Goal: Information Seeking & Learning: Find specific fact

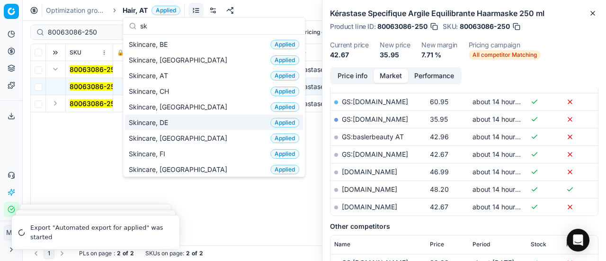
type input "sk"
click at [179, 123] on div "Skincare, DE Applied" at bounding box center [214, 123] width 178 height 16
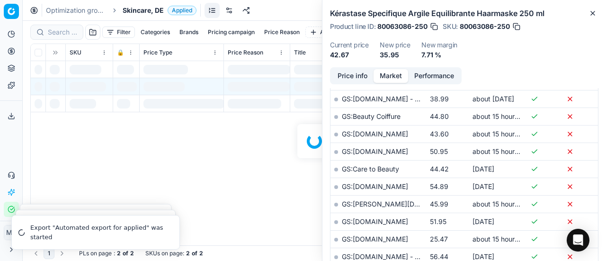
scroll to position [237, 0]
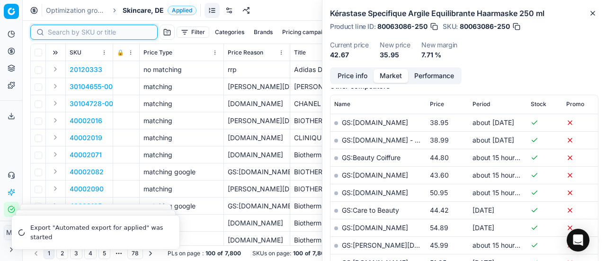
click at [54, 32] on input at bounding box center [100, 31] width 104 height 9
paste input "80002227-75"
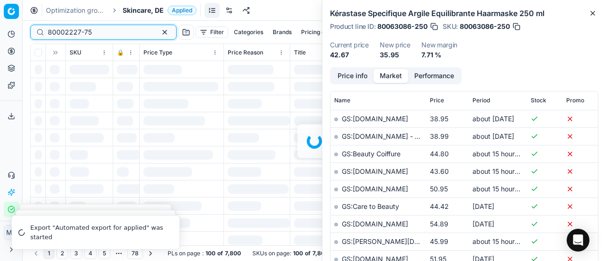
scroll to position [237, 0]
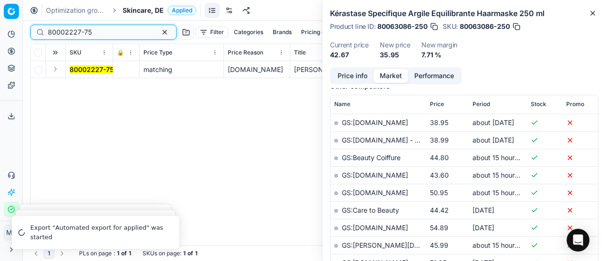
type input "80002227-75"
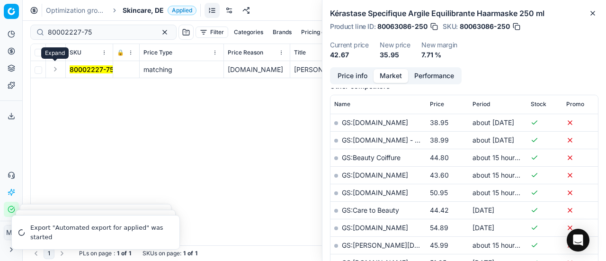
click at [54, 72] on button "Expand" at bounding box center [55, 68] width 11 height 11
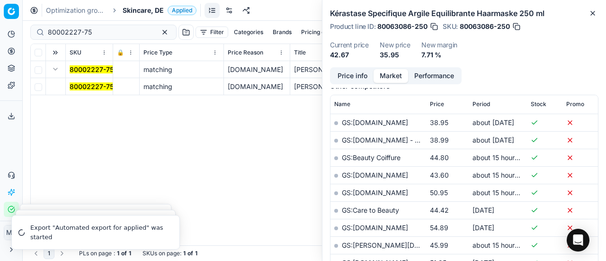
click at [83, 83] on mark "80002227-75" at bounding box center [92, 86] width 44 height 8
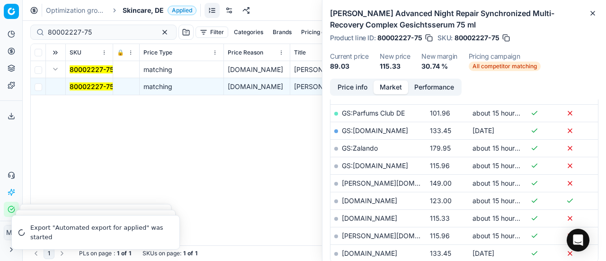
click at [368, 86] on button "Price info" at bounding box center [353, 88] width 42 height 14
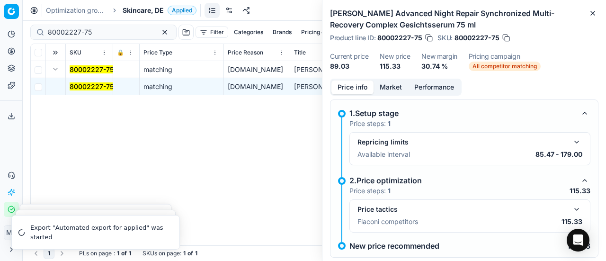
click at [572, 205] on button "button" at bounding box center [576, 209] width 11 height 11
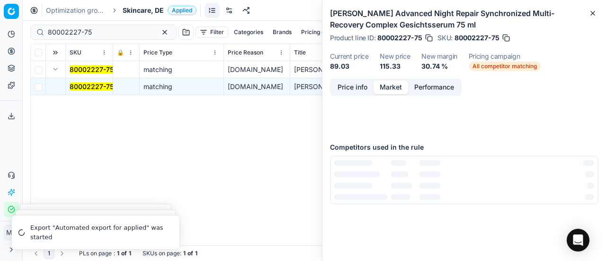
click at [401, 87] on button "Market" at bounding box center [391, 88] width 35 height 14
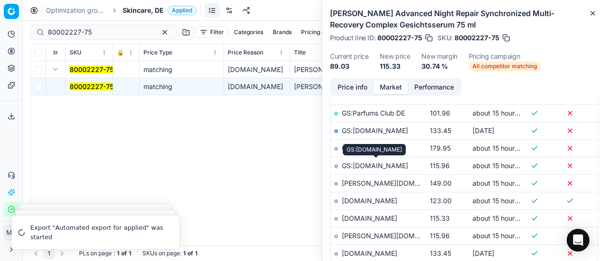
click at [392, 163] on link "GS:[DOMAIN_NAME]" at bounding box center [375, 166] width 66 height 8
click at [153, 9] on span "Skincare, DE" at bounding box center [143, 10] width 41 height 9
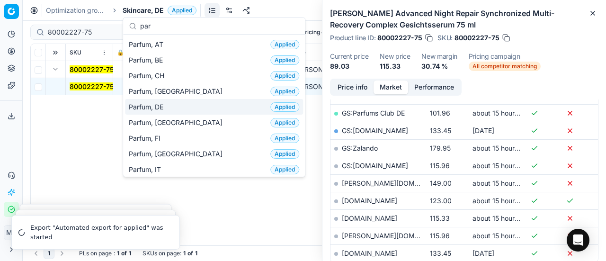
type input "par"
click at [153, 105] on span "Parfum, DE" at bounding box center [148, 106] width 38 height 9
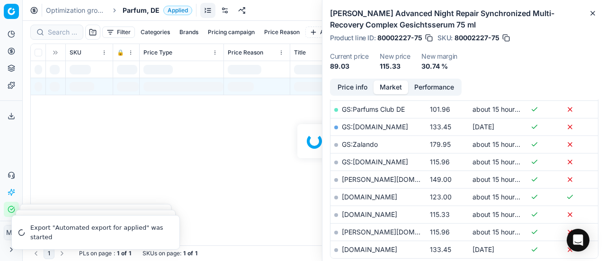
scroll to position [237, 0]
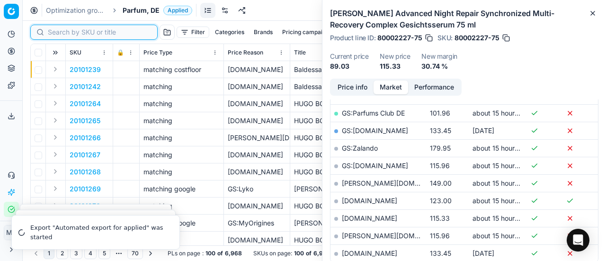
paste input "80052530-125"
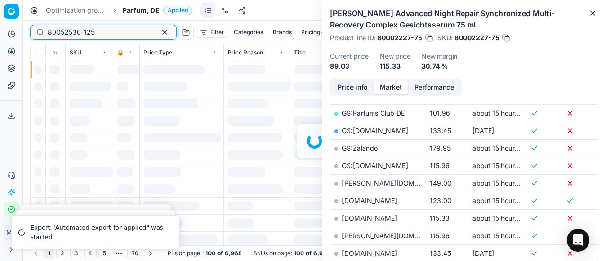
scroll to position [237, 0]
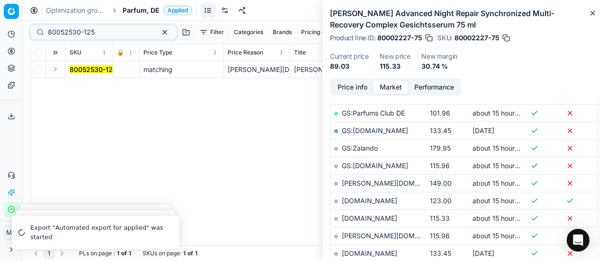
click at [56, 71] on button "Expand" at bounding box center [55, 68] width 11 height 11
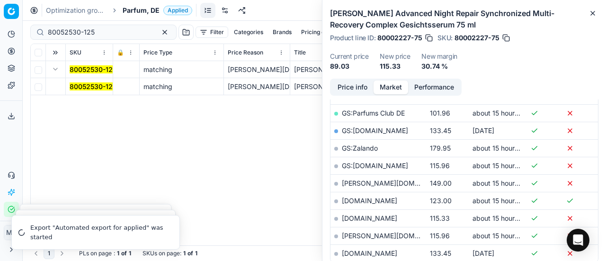
drag, startPoint x: 84, startPoint y: 89, endPoint x: 419, endPoint y: 96, distance: 334.5
click at [85, 89] on mark "80052530-125" at bounding box center [93, 86] width 47 height 8
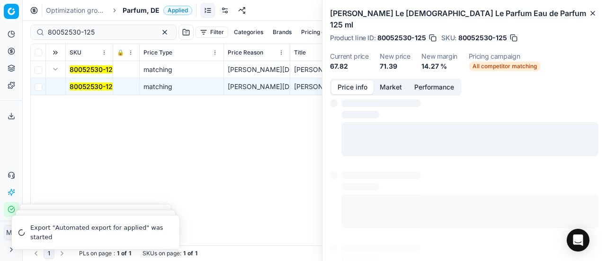
click at [354, 81] on button "Price info" at bounding box center [353, 88] width 42 height 14
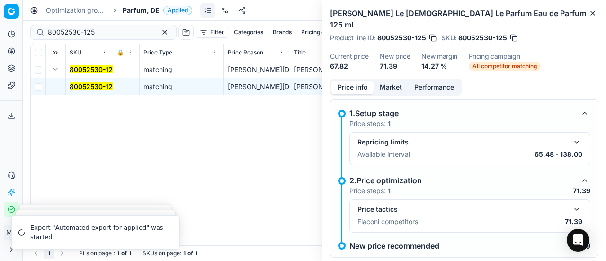
click at [571, 204] on button "button" at bounding box center [576, 209] width 11 height 11
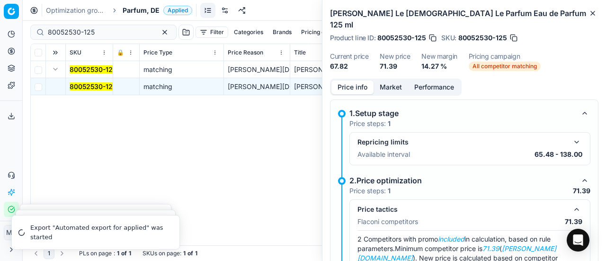
drag, startPoint x: 396, startPoint y: 77, endPoint x: 398, endPoint y: 82, distance: 5.1
click at [397, 81] on button "Market" at bounding box center [391, 88] width 35 height 14
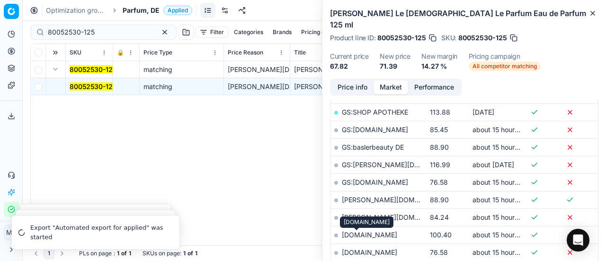
scroll to position [284, 0]
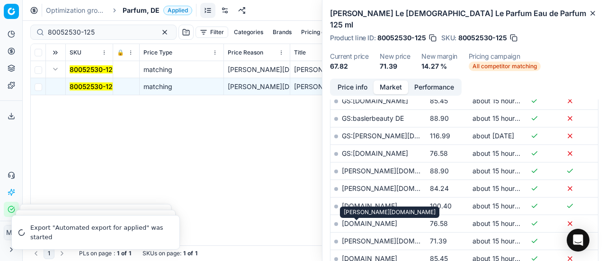
click at [362, 237] on link "[PERSON_NAME][DOMAIN_NAME]" at bounding box center [397, 241] width 110 height 8
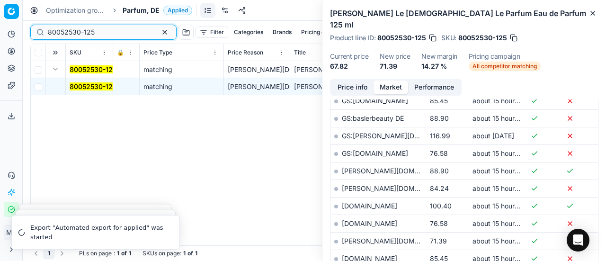
drag, startPoint x: 109, startPoint y: 33, endPoint x: 0, endPoint y: 34, distance: 109.0
click at [0, 33] on div "Pricing platform Analytics Pricing Product portfolio Templates Export service 1…" at bounding box center [303, 130] width 606 height 261
paste input "20101934"
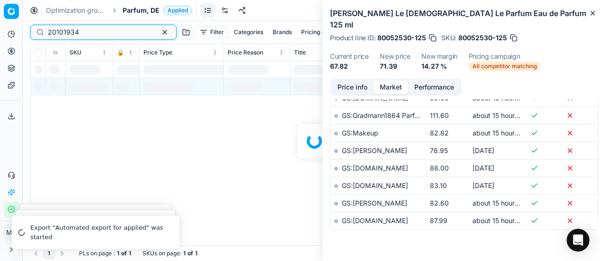
scroll to position [284, 0]
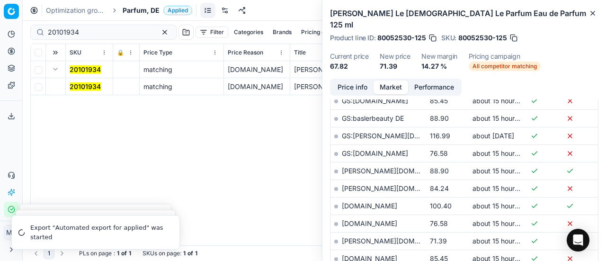
click at [83, 90] on mark "20101934" at bounding box center [85, 86] width 31 height 8
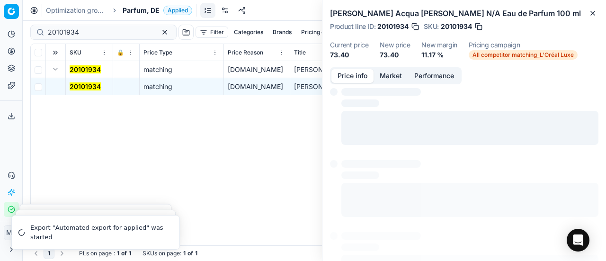
click at [361, 77] on button "Price info" at bounding box center [353, 76] width 42 height 14
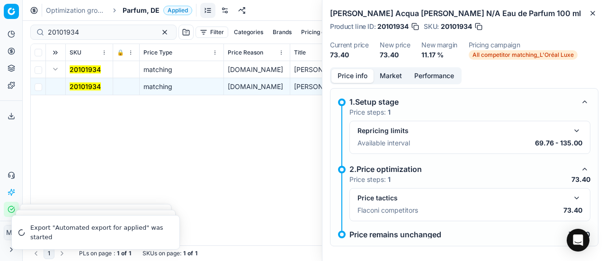
click at [571, 193] on button "button" at bounding box center [576, 197] width 11 height 11
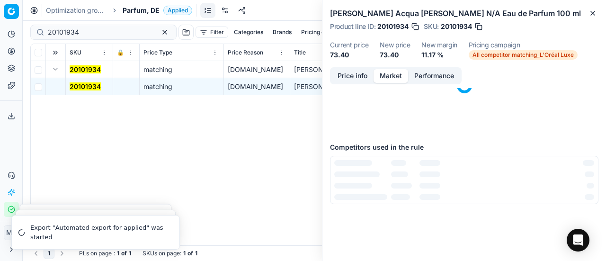
click at [399, 72] on button "Market" at bounding box center [391, 76] width 35 height 14
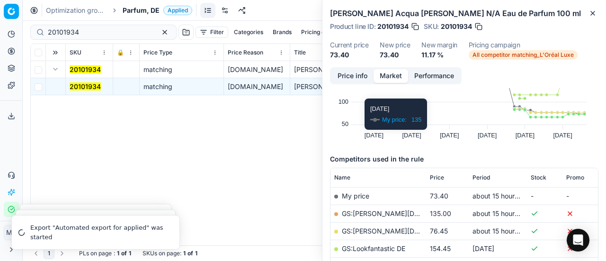
scroll to position [95, 0]
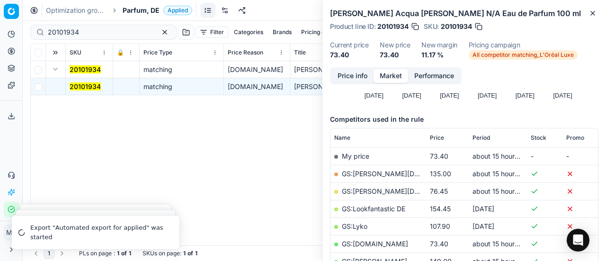
click at [370, 240] on link "GS:[DOMAIN_NAME]" at bounding box center [375, 244] width 66 height 8
drag, startPoint x: 96, startPoint y: 32, endPoint x: 0, endPoint y: 28, distance: 96.2
click at [0, 28] on div "Pricing platform Analytics Pricing Product portfolio Templates Export service 1…" at bounding box center [303, 130] width 606 height 261
click at [358, 77] on button "Price info" at bounding box center [353, 76] width 42 height 14
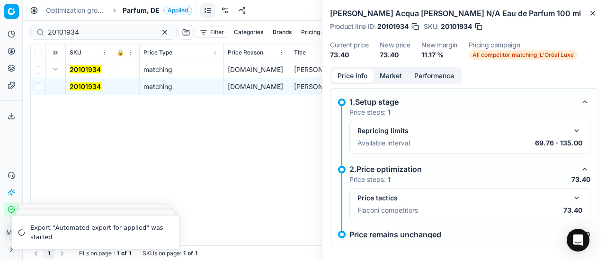
click at [571, 192] on button "button" at bounding box center [576, 197] width 11 height 11
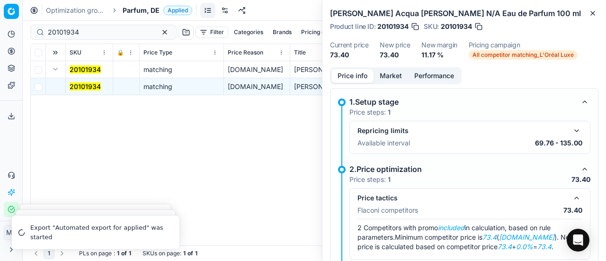
click at [385, 73] on button "Market" at bounding box center [391, 76] width 35 height 14
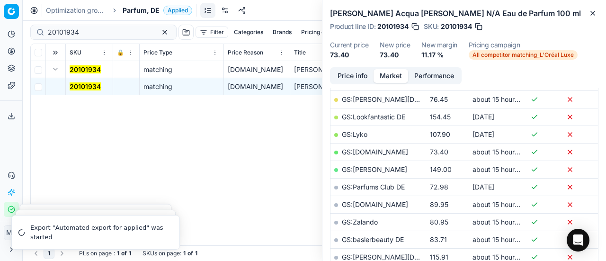
scroll to position [189, 0]
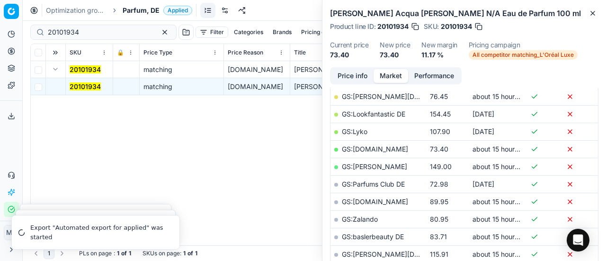
drag, startPoint x: 5, startPoint y: 156, endPoint x: 90, endPoint y: 61, distance: 128.5
click at [7, 155] on div "Analytics Pricing Product portfolio Templates Export service 17 Contact support…" at bounding box center [11, 122] width 22 height 198
drag, startPoint x: 90, startPoint y: 27, endPoint x: 0, endPoint y: 30, distance: 90.1
click at [0, 30] on div "Pricing platform Analytics Pricing Product portfolio Templates Export service 1…" at bounding box center [303, 130] width 606 height 261
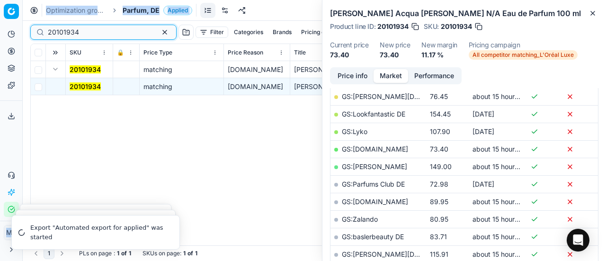
click at [71, 29] on input "20101934" at bounding box center [100, 31] width 104 height 9
drag, startPoint x: 102, startPoint y: 32, endPoint x: 0, endPoint y: 39, distance: 102.1
click at [0, 39] on div "Pricing platform Analytics Pricing Product portfolio Templates Export service 1…" at bounding box center [303, 130] width 606 height 261
paste input "90001457-0002107"
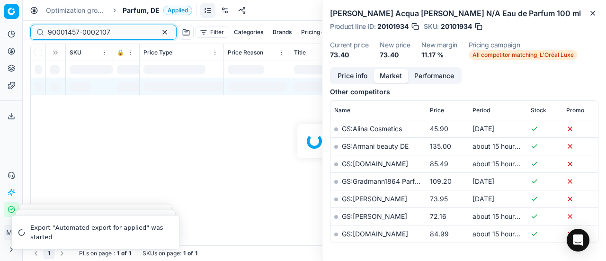
scroll to position [189, 0]
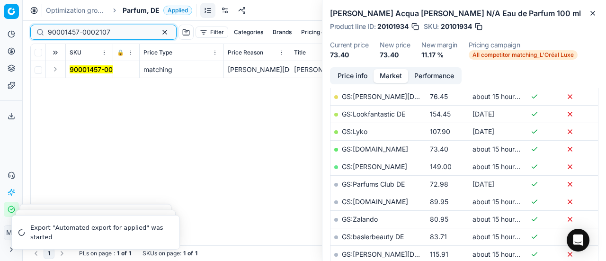
type input "90001457-0002107"
drag, startPoint x: 56, startPoint y: 71, endPoint x: 61, endPoint y: 73, distance: 5.3
click at [61, 73] on button "Expand" at bounding box center [55, 68] width 11 height 11
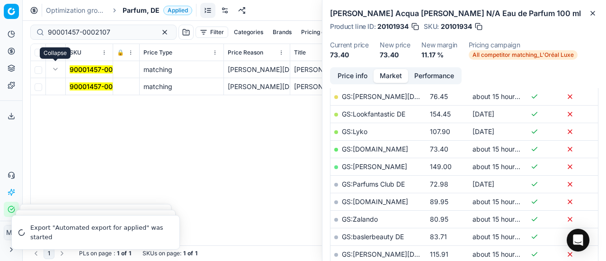
drag, startPoint x: 61, startPoint y: 73, endPoint x: 369, endPoint y: 82, distance: 308.1
click at [95, 85] on mark "90001457-0002107" at bounding box center [101, 86] width 63 height 8
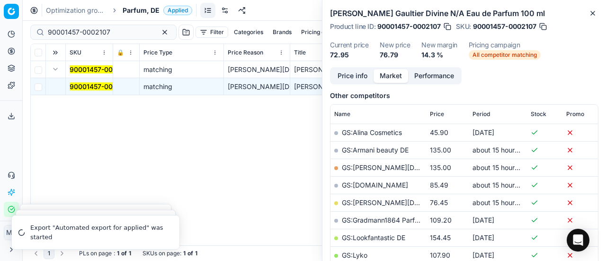
scroll to position [193, 0]
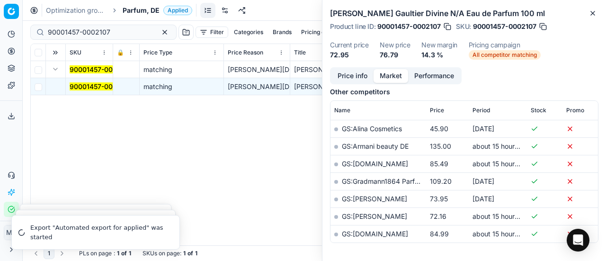
click at [350, 74] on button "Price info" at bounding box center [353, 76] width 42 height 14
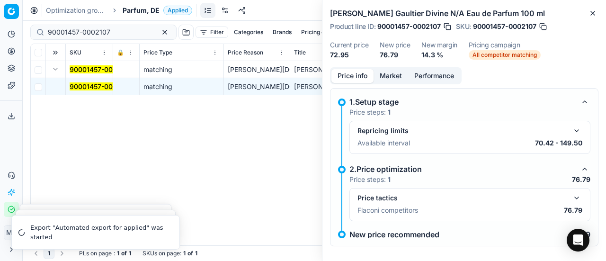
click at [573, 192] on button "button" at bounding box center [576, 197] width 11 height 11
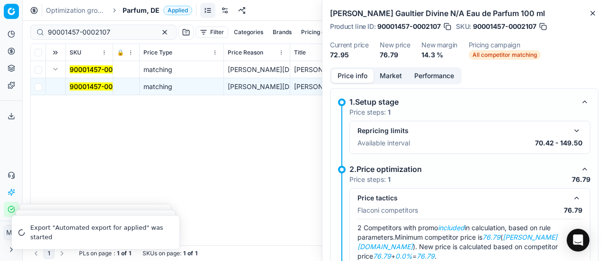
click at [389, 81] on button "Market" at bounding box center [391, 76] width 35 height 14
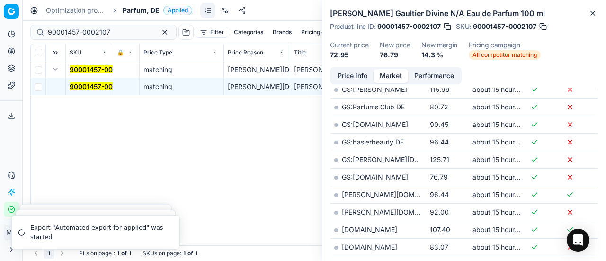
scroll to position [379, 0]
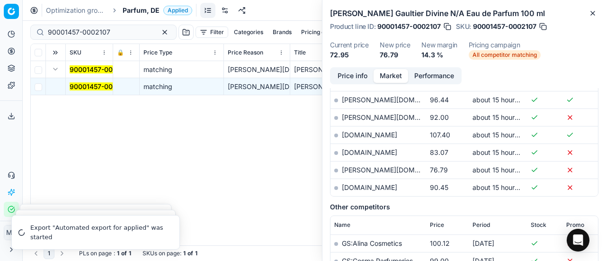
click at [366, 167] on link "[PERSON_NAME][DOMAIN_NAME]" at bounding box center [397, 170] width 110 height 8
drag, startPoint x: 115, startPoint y: 31, endPoint x: 0, endPoint y: 10, distance: 116.5
click at [0, 10] on div "Pricing platform Analytics Pricing Product portfolio Templates Export service 1…" at bounding box center [303, 130] width 606 height 261
drag, startPoint x: 116, startPoint y: 33, endPoint x: 124, endPoint y: 37, distance: 9.1
click at [117, 34] on input "90001457-0002107" at bounding box center [100, 31] width 104 height 9
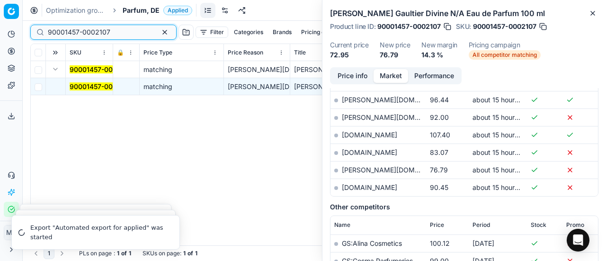
click at [122, 35] on input "90001457-0002107" at bounding box center [100, 31] width 104 height 9
drag, startPoint x: 144, startPoint y: 31, endPoint x: 127, endPoint y: 33, distance: 16.7
click at [159, 31] on button "button" at bounding box center [164, 32] width 11 height 11
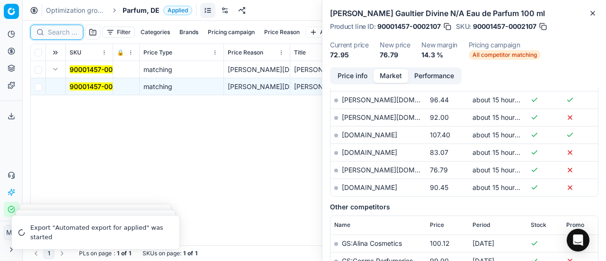
click at [58, 29] on input at bounding box center [62, 31] width 29 height 9
paste input "80067347-80"
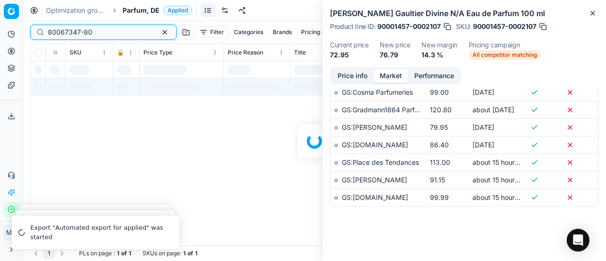
scroll to position [379, 0]
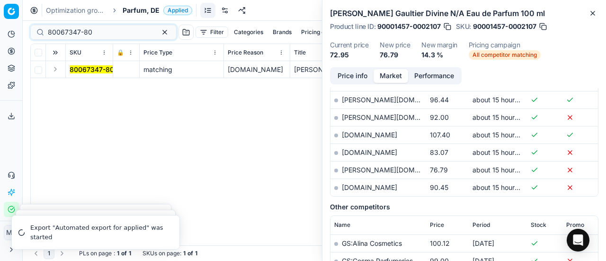
click at [54, 72] on button "Expand" at bounding box center [55, 68] width 11 height 11
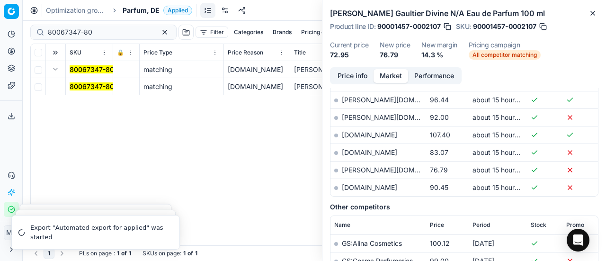
click at [87, 85] on mark "80067347-80" at bounding box center [92, 86] width 45 height 8
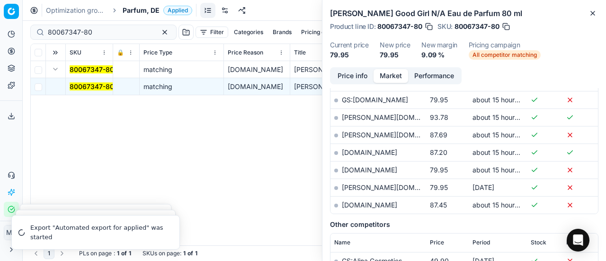
click at [352, 76] on button "Price info" at bounding box center [353, 76] width 42 height 14
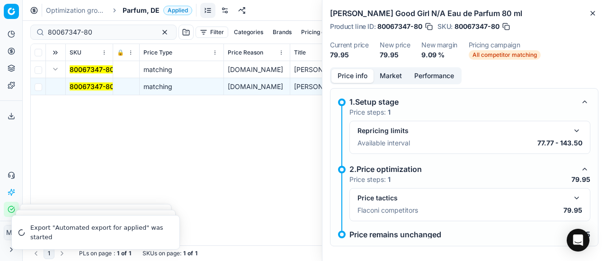
click at [571, 192] on button "button" at bounding box center [576, 197] width 11 height 11
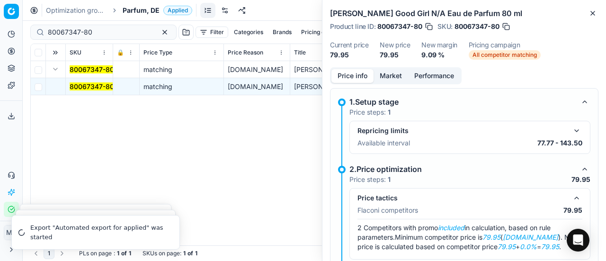
click at [389, 75] on button "Market" at bounding box center [391, 76] width 35 height 14
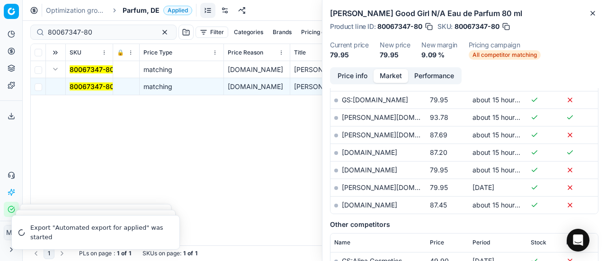
click at [386, 166] on link "[DOMAIN_NAME]" at bounding box center [369, 170] width 55 height 8
drag, startPoint x: 110, startPoint y: 35, endPoint x: 0, endPoint y: 30, distance: 110.0
click at [0, 29] on div "Pricing platform Analytics Pricing Product portfolio Templates Export service 1…" at bounding box center [303, 130] width 606 height 261
paste input "71870-3"
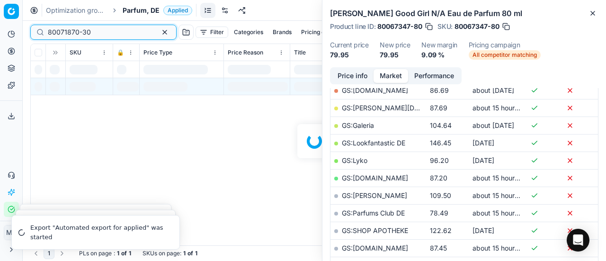
scroll to position [379, 0]
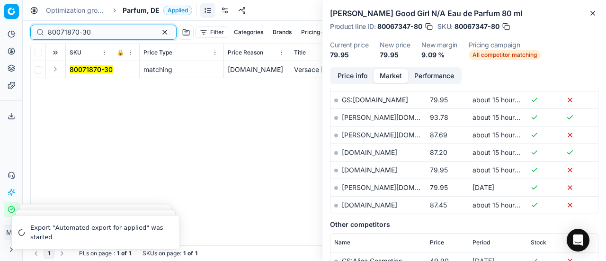
type input "80071870-30"
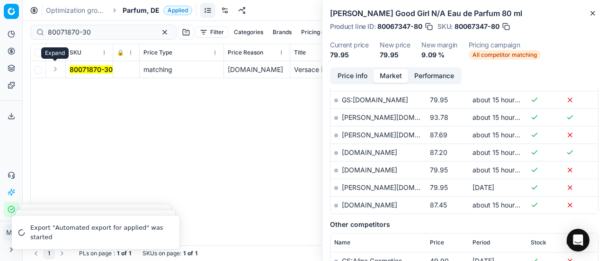
drag, startPoint x: 59, startPoint y: 70, endPoint x: 67, endPoint y: 74, distance: 9.3
click at [61, 72] on td at bounding box center [56, 69] width 20 height 17
drag, startPoint x: 51, startPoint y: 72, endPoint x: 56, endPoint y: 74, distance: 5.5
click at [51, 73] on button "Expand" at bounding box center [55, 68] width 11 height 11
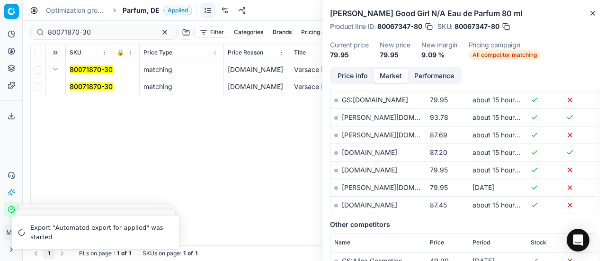
click at [81, 85] on mark "80071870-30" at bounding box center [91, 86] width 43 height 8
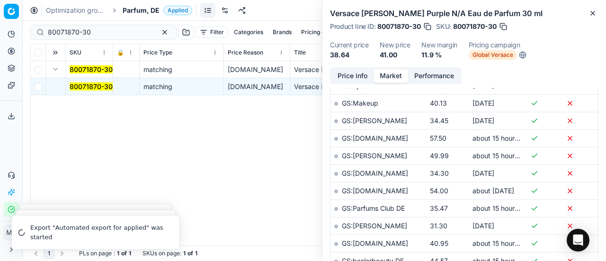
click at [348, 77] on button "Price info" at bounding box center [353, 76] width 42 height 14
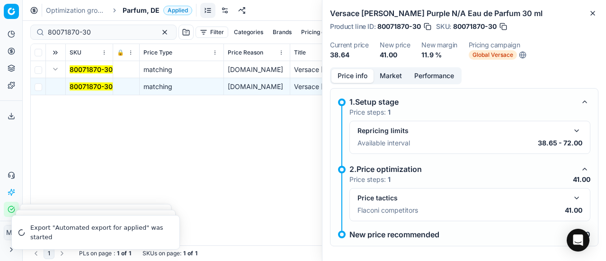
click at [571, 192] on button "button" at bounding box center [576, 197] width 11 height 11
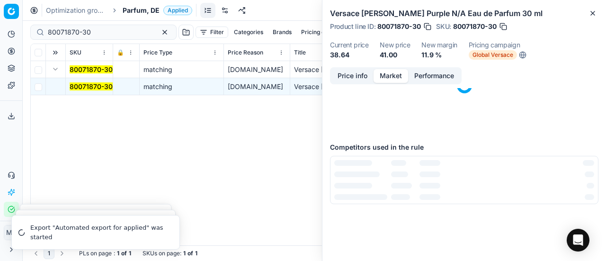
drag, startPoint x: 392, startPoint y: 73, endPoint x: 427, endPoint y: 219, distance: 150.1
click at [393, 77] on button "Market" at bounding box center [391, 76] width 35 height 14
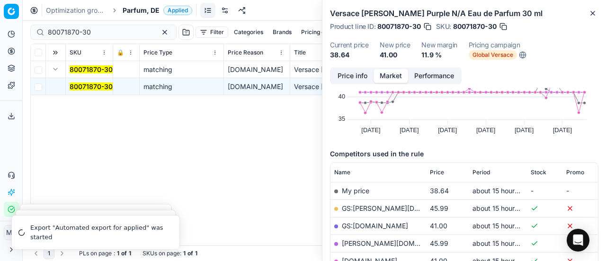
scroll to position [95, 0]
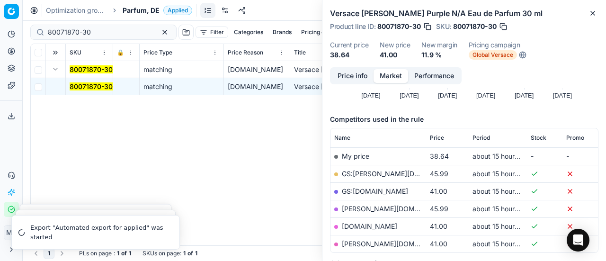
click at [392, 224] on link "[DOMAIN_NAME]" at bounding box center [369, 226] width 55 height 8
click at [140, 183] on div "80071870-30 matching [DOMAIN_NAME] Versace Dylan Purple N/A Eau de Parfum 30 [P…" at bounding box center [315, 153] width 568 height 184
